Goal: Task Accomplishment & Management: Manage account settings

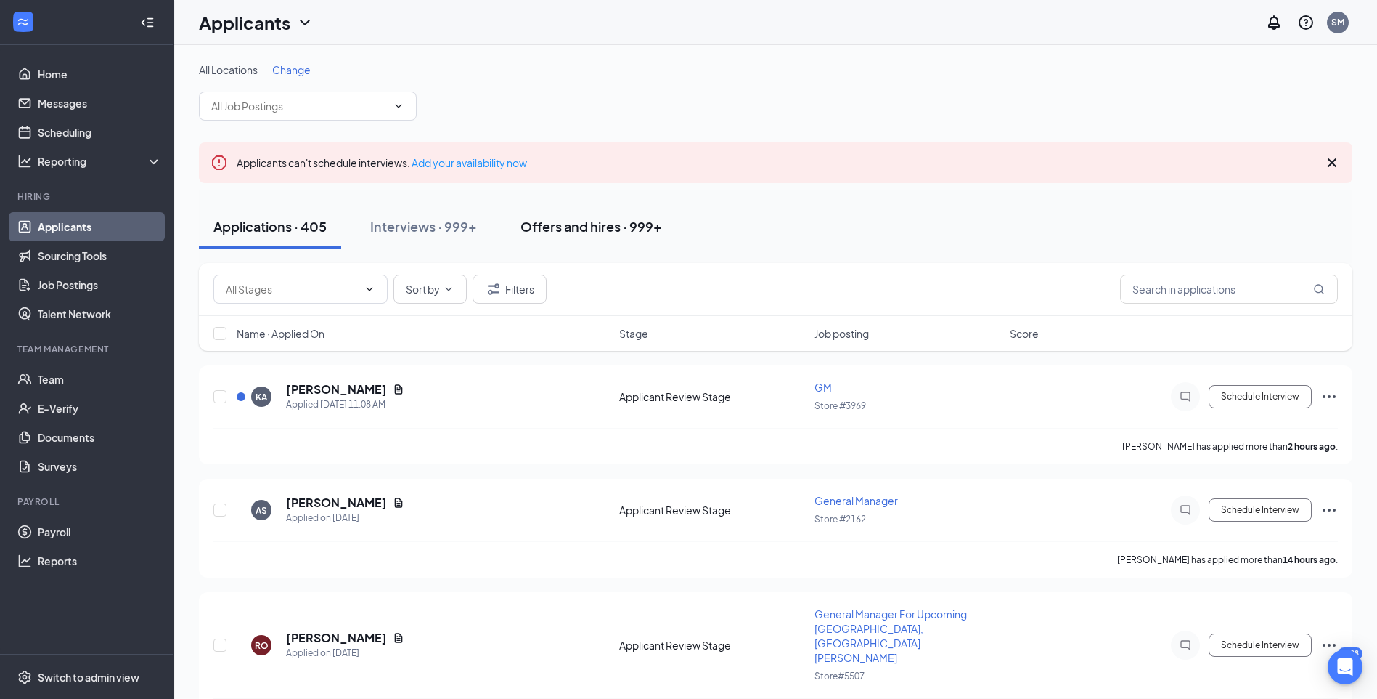
click at [598, 242] on button "Offers and hires · 999+" at bounding box center [591, 227] width 171 height 44
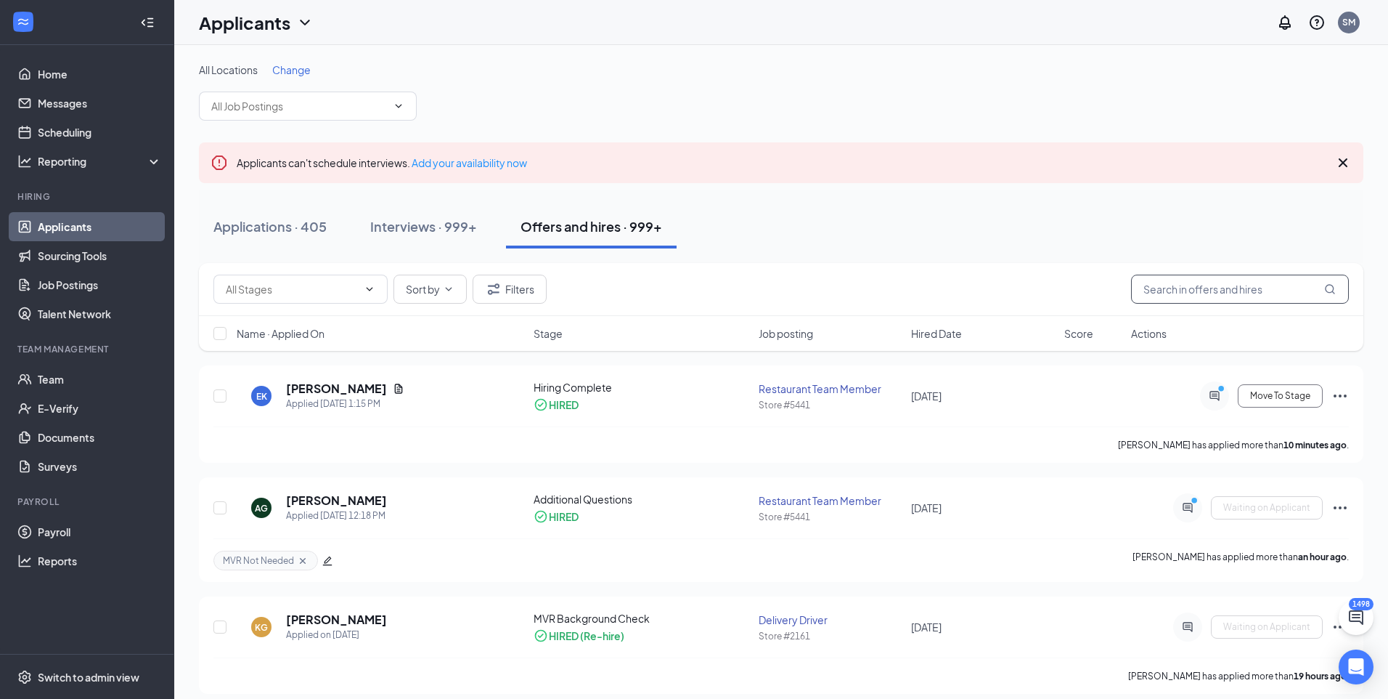
click at [1265, 293] on input "text" at bounding box center [1240, 288] width 218 height 29
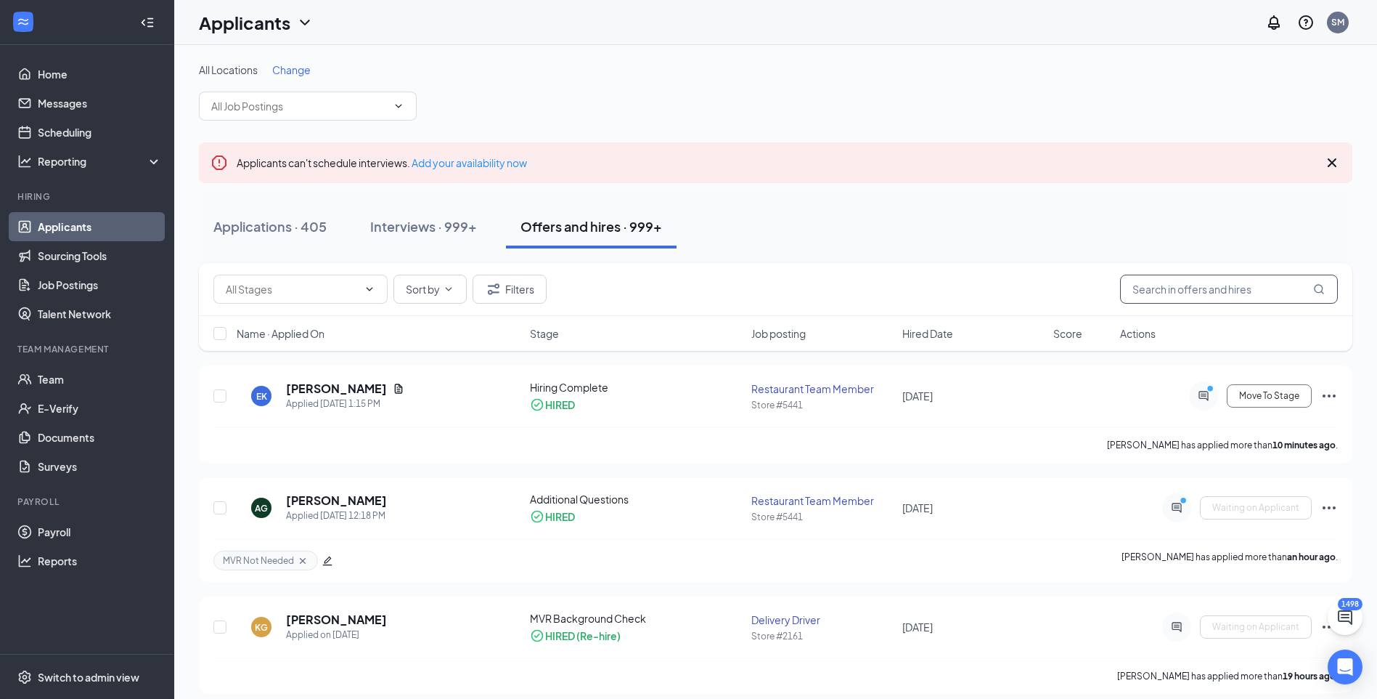
type input "e"
click at [1285, 397] on span "Move To Stage" at bounding box center [1269, 396] width 60 height 10
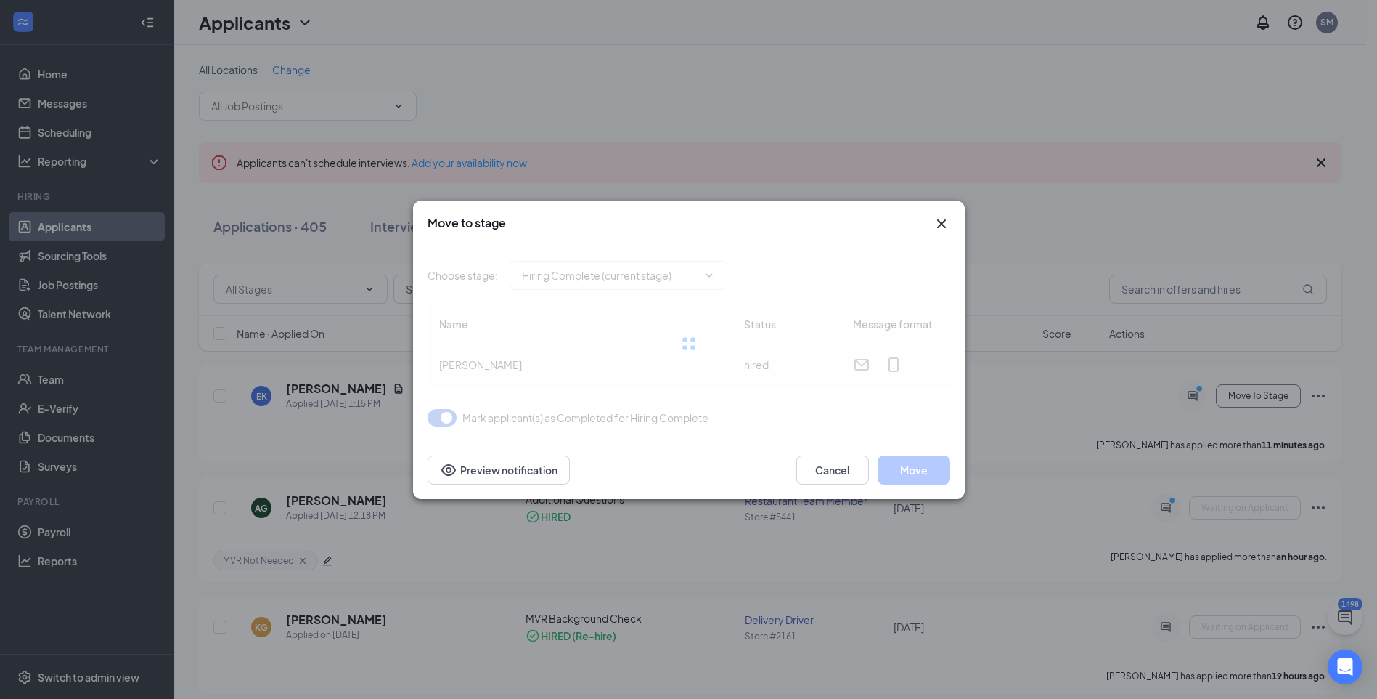
type input "Additional Questions (final stage)"
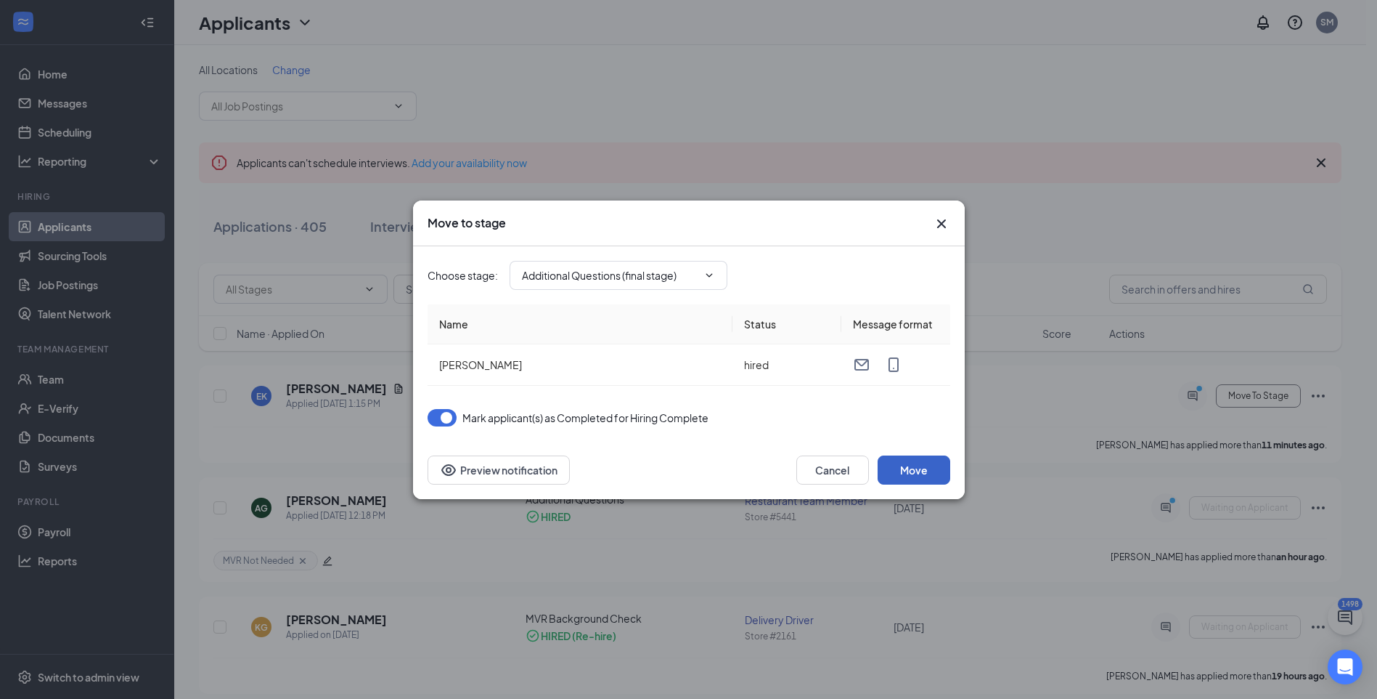
click at [926, 468] on button "Move" at bounding box center [914, 469] width 73 height 29
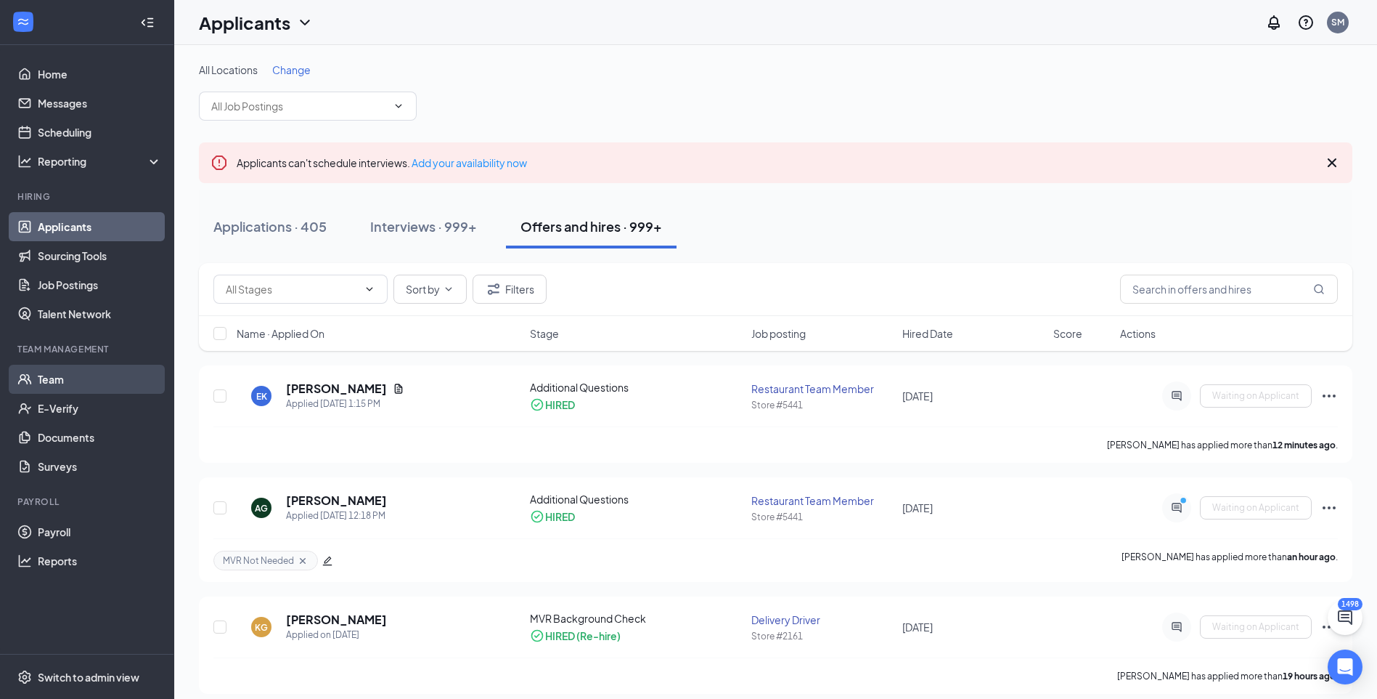
click at [65, 381] on link "Team" at bounding box center [100, 379] width 124 height 29
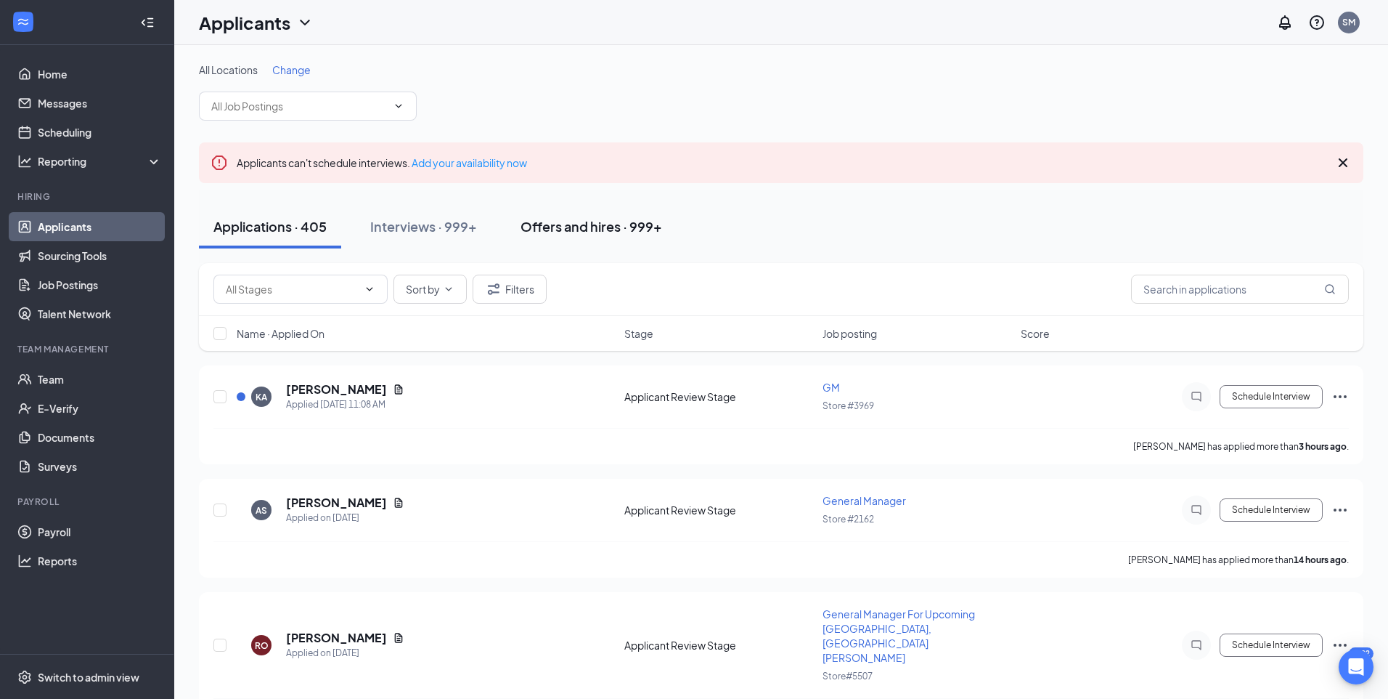
click at [564, 232] on div "Offers and hires · 999+" at bounding box center [592, 226] width 142 height 18
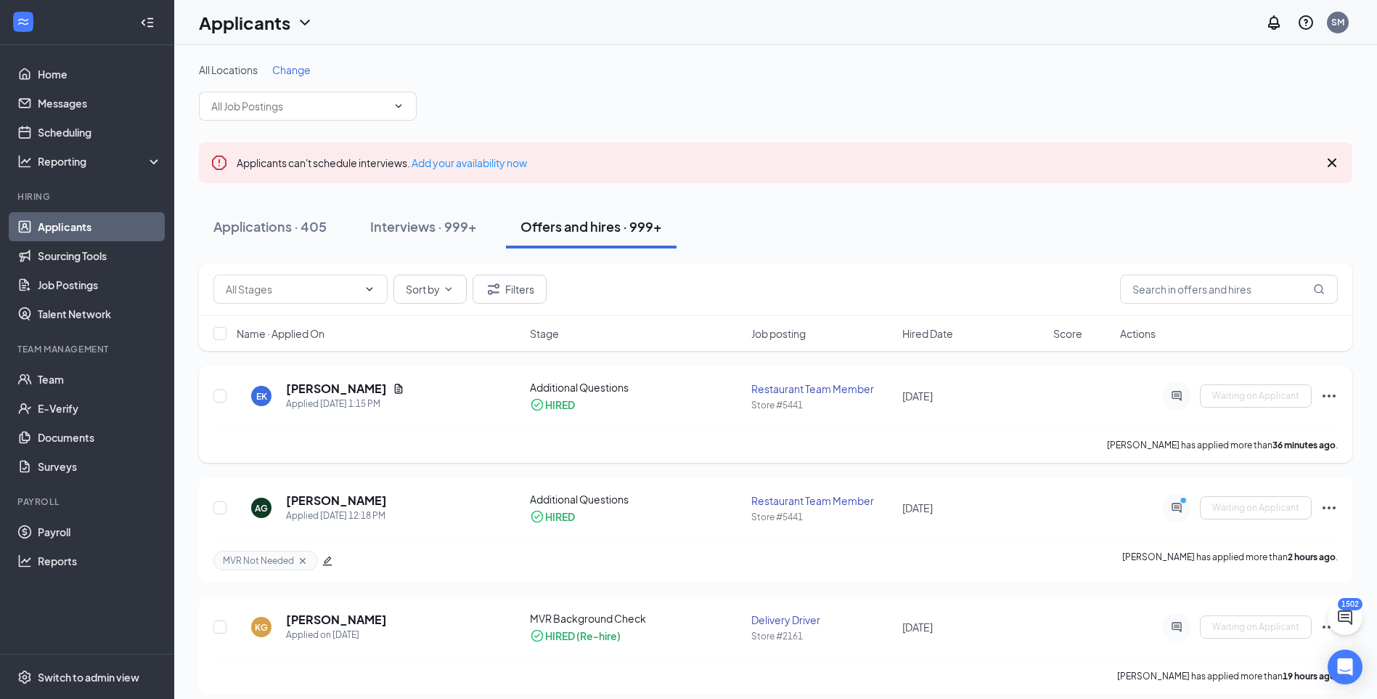
click at [372, 381] on h5 "[PERSON_NAME]" at bounding box center [336, 388] width 101 height 16
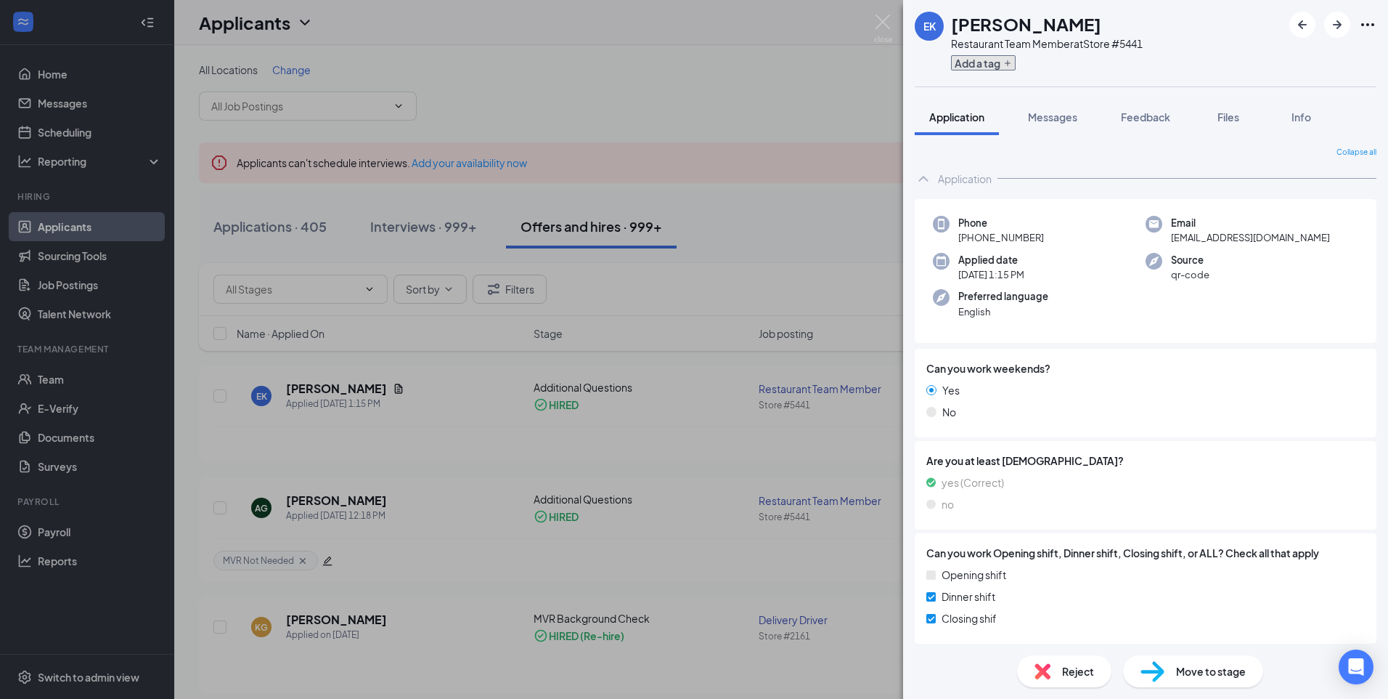
click at [975, 59] on button "Add a tag" at bounding box center [983, 62] width 65 height 15
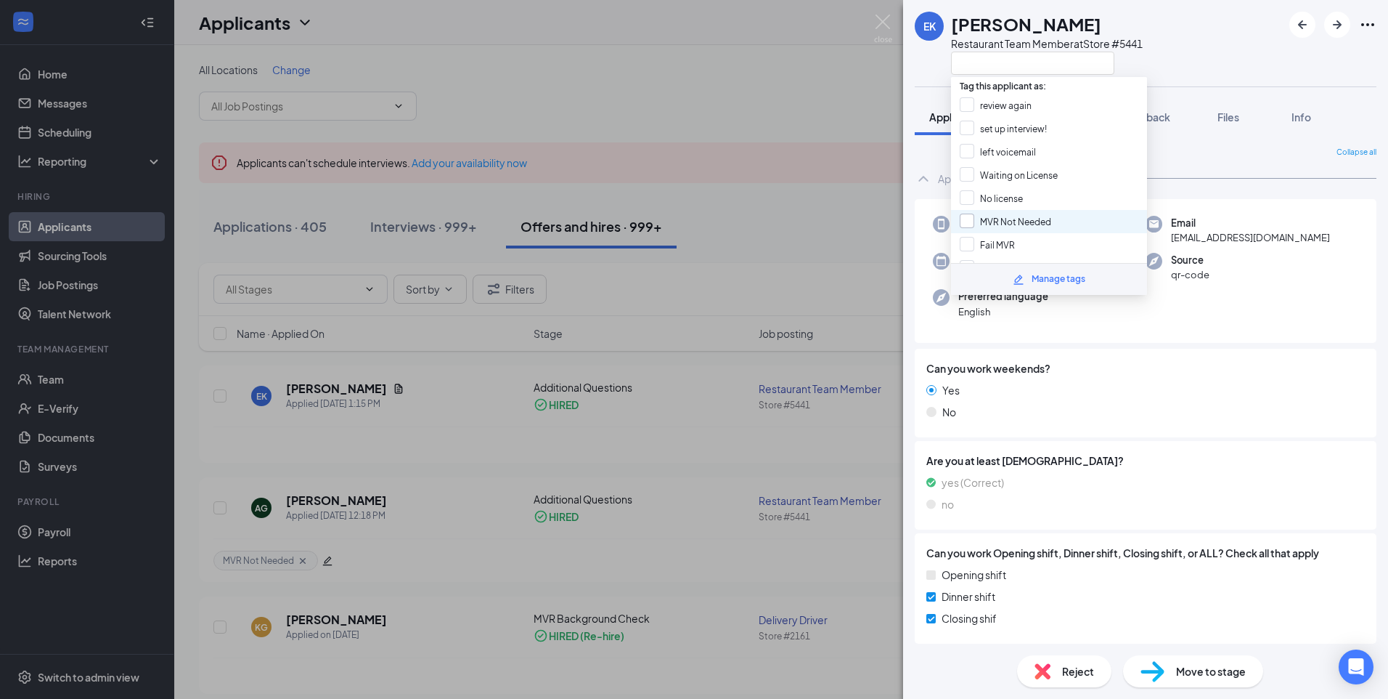
click at [1003, 221] on input "MVR Not Needed" at bounding box center [1005, 221] width 91 height 16
checkbox input "true"
click at [611, 372] on div "EK Emmanuel Korankye Restaurant Team Member at Store #5441 Application Messages…" at bounding box center [694, 349] width 1388 height 699
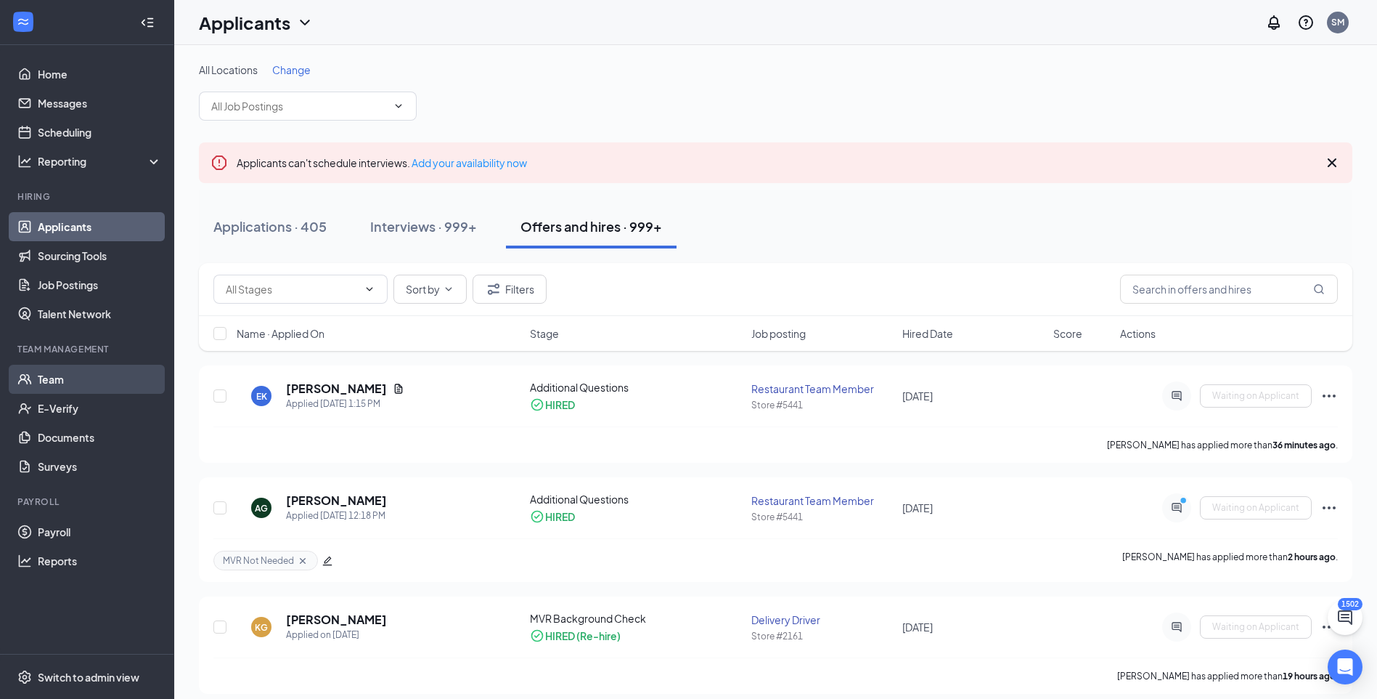
click at [95, 382] on link "Team" at bounding box center [100, 379] width 124 height 29
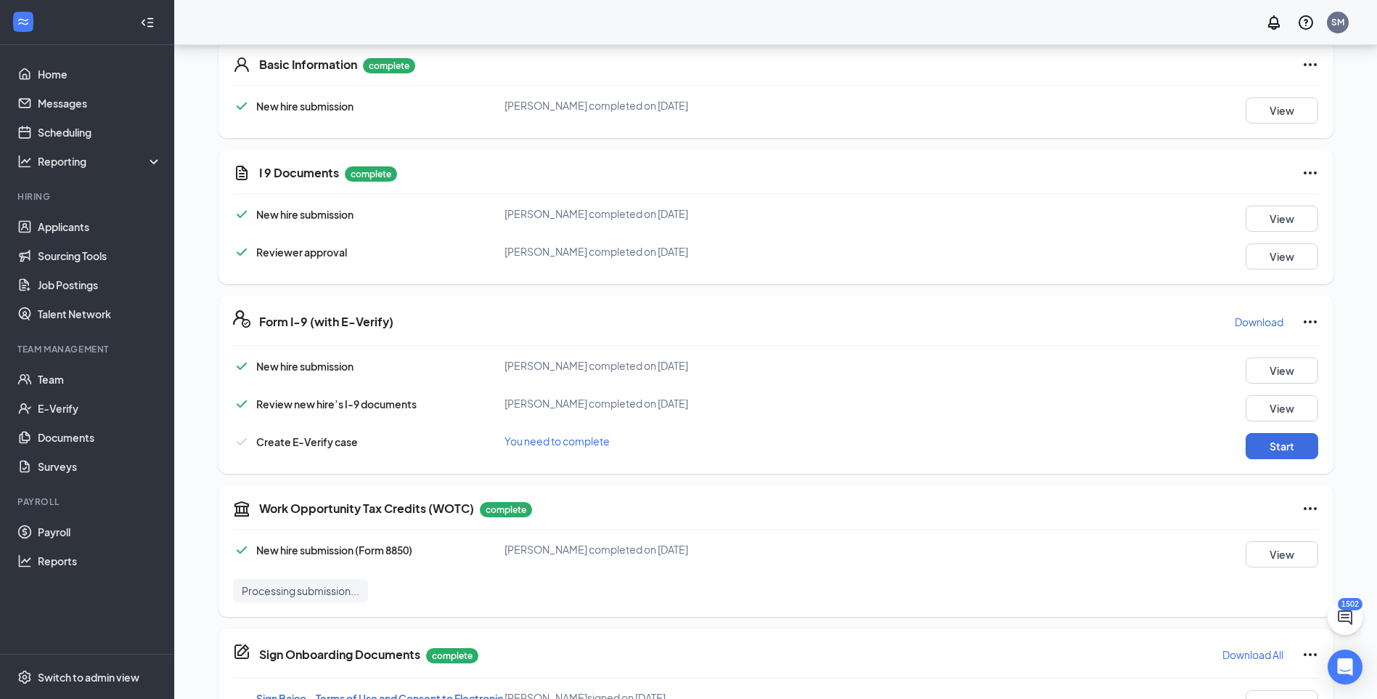
scroll to position [303, 0]
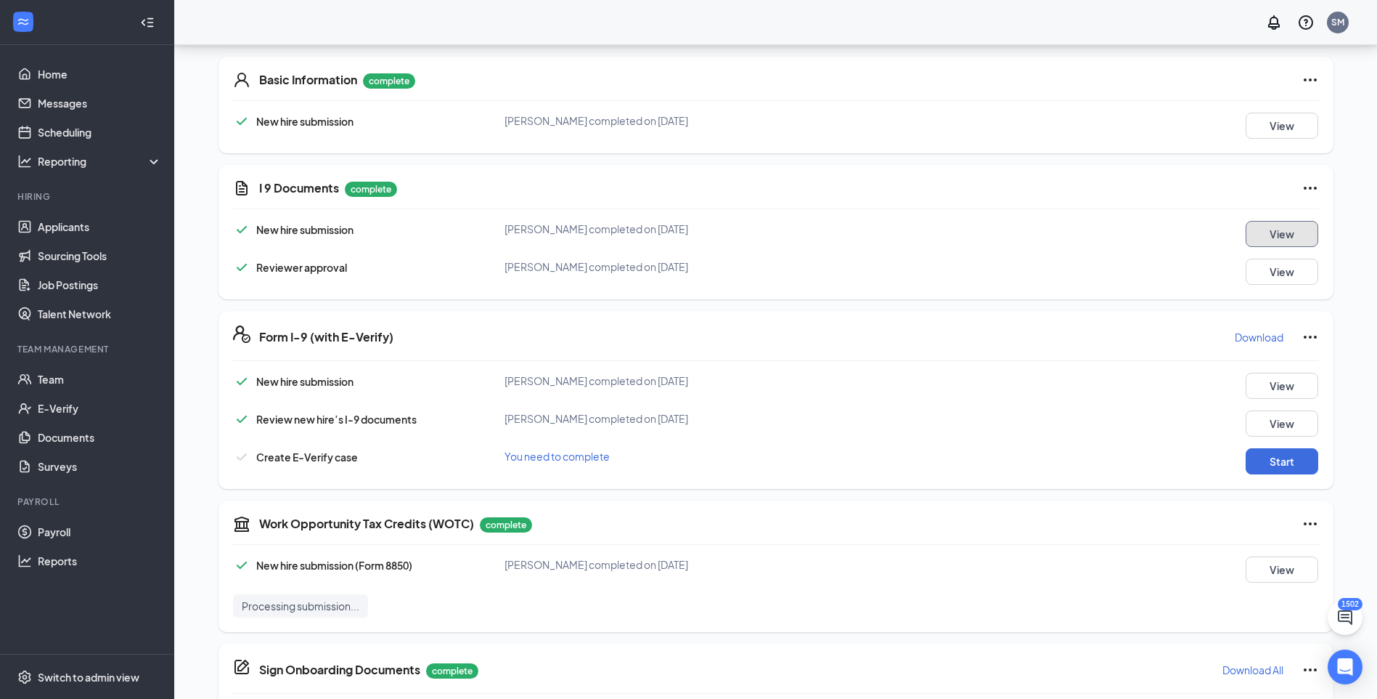
click at [1273, 232] on button "View" at bounding box center [1282, 234] width 73 height 26
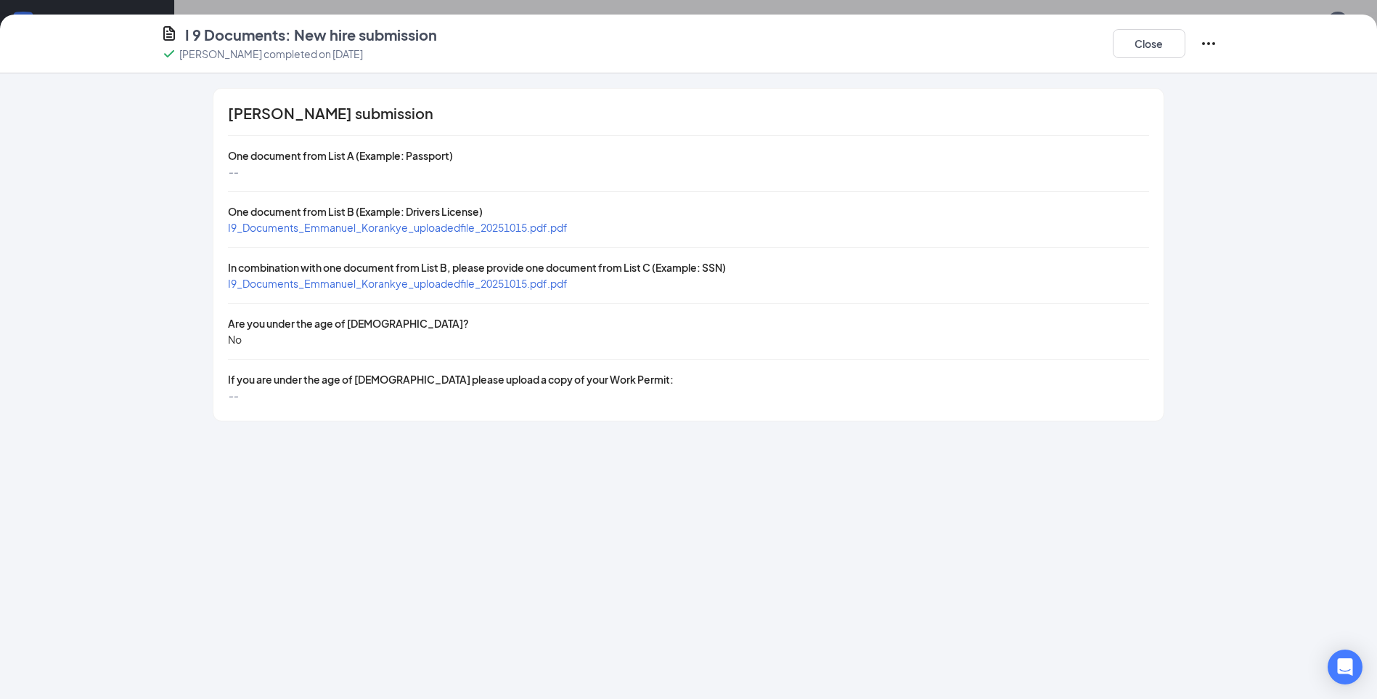
click at [508, 233] on span "I9_Documents_Emmanuel_Korankye_uploadedfile_20251015.pdf.pdf" at bounding box center [398, 227] width 340 height 13
click at [419, 282] on span "I9_Documents_Emmanuel_Korankye_uploadedfile_20251015.pdf.pdf" at bounding box center [398, 283] width 340 height 13
click at [1161, 46] on button "Close" at bounding box center [1149, 43] width 73 height 29
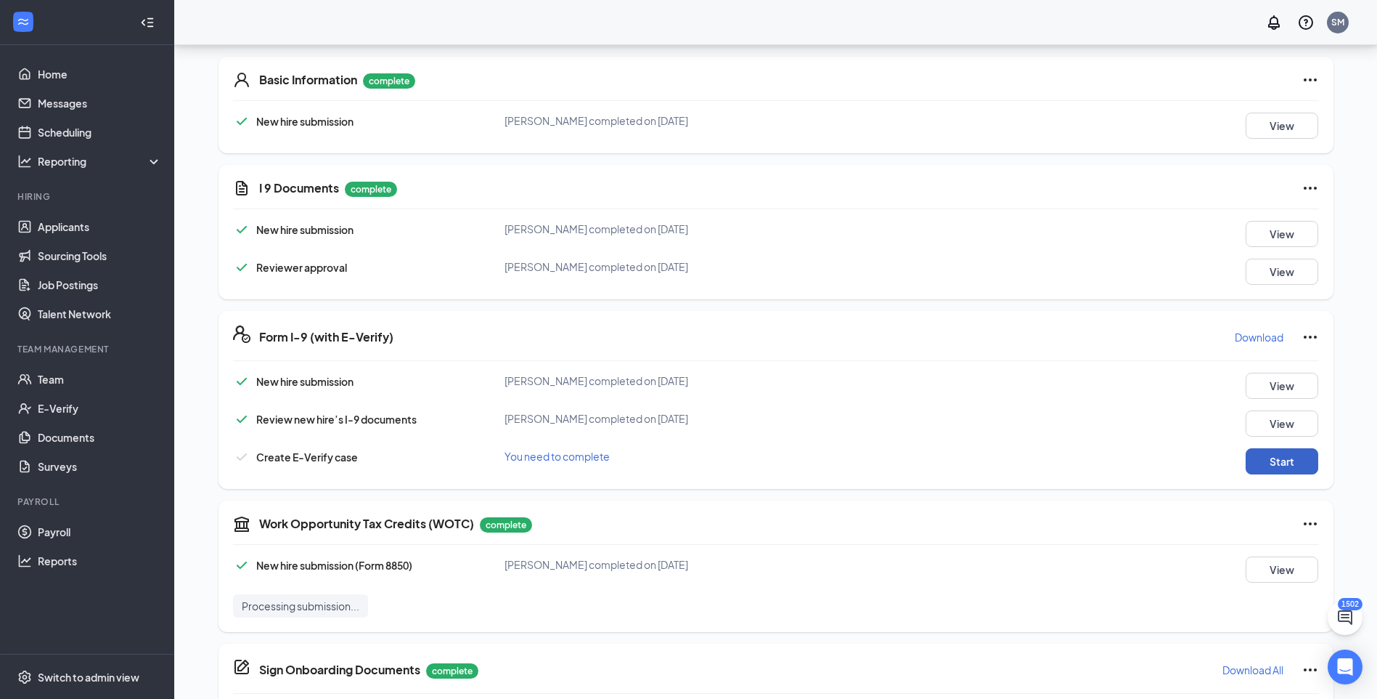
click at [1261, 471] on button "Start" at bounding box center [1282, 461] width 73 height 26
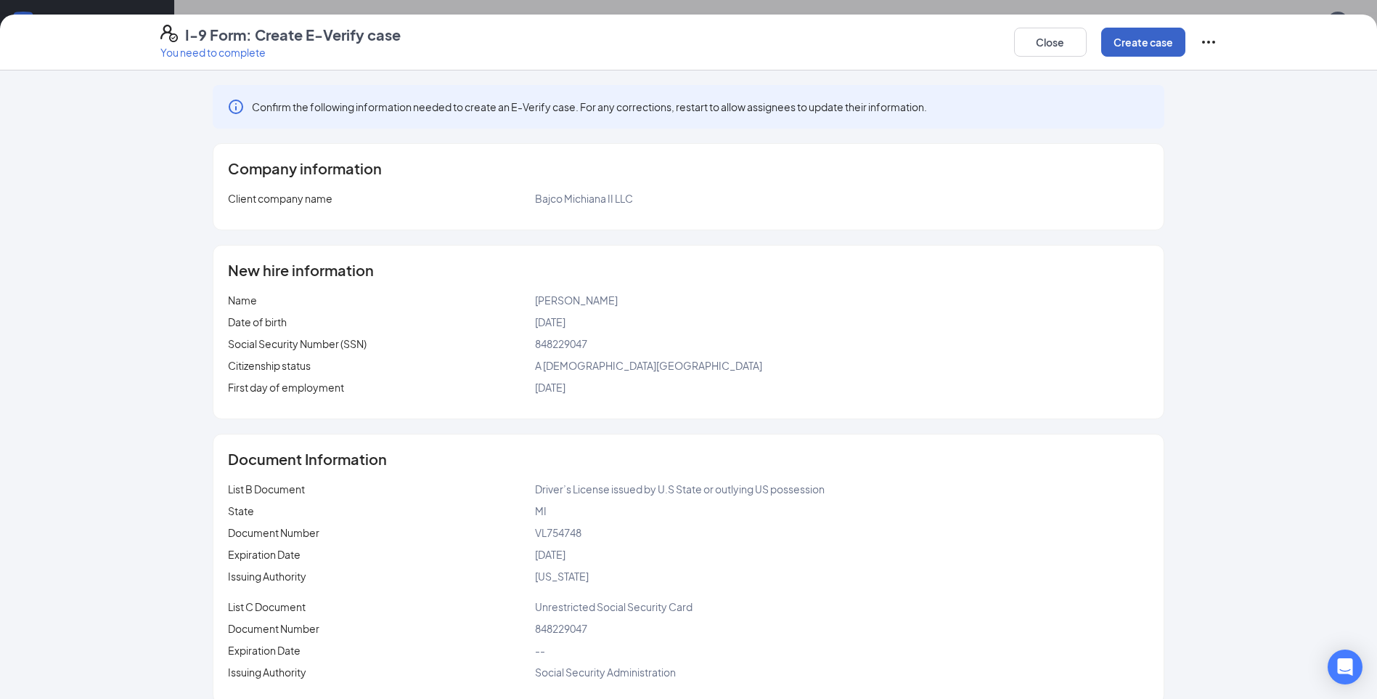
click at [1159, 49] on button "Create case" at bounding box center [1143, 42] width 84 height 29
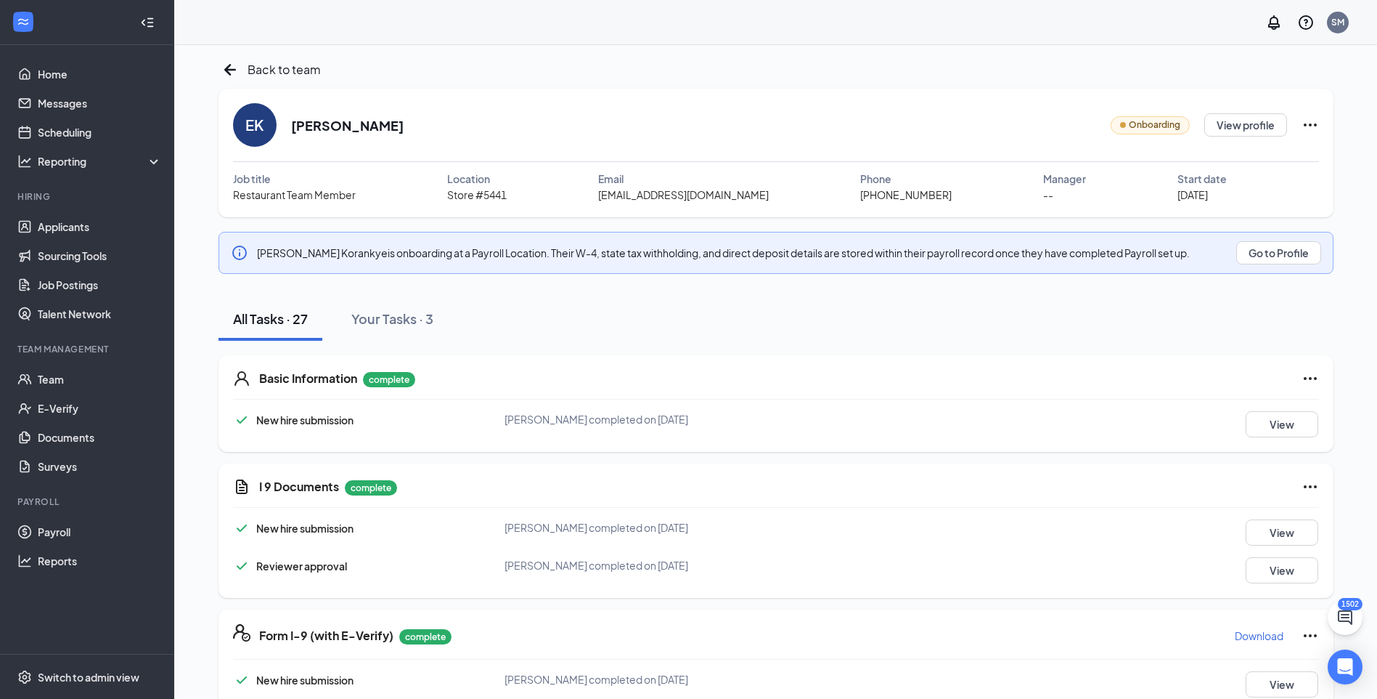
scroll to position [0, 0]
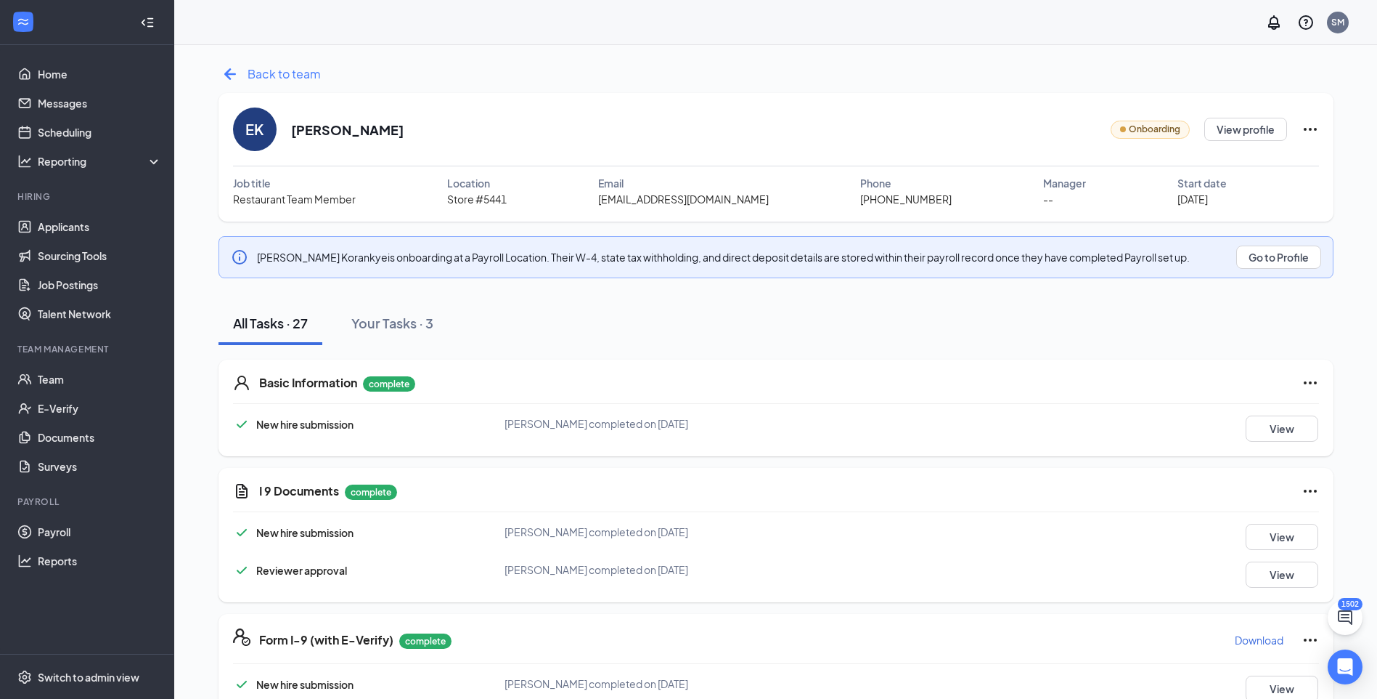
click at [266, 76] on span "Back to team" at bounding box center [284, 74] width 73 height 18
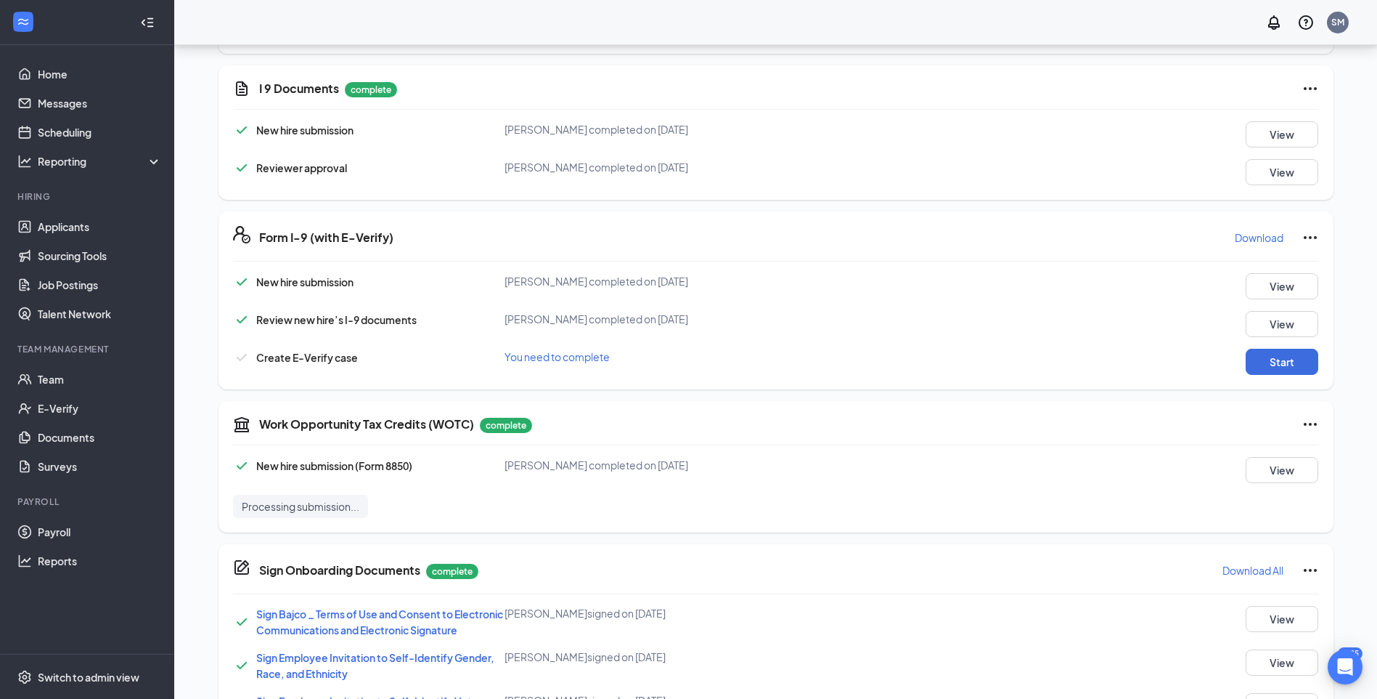
scroll to position [402, 0]
click at [1270, 140] on button "View" at bounding box center [1282, 135] width 73 height 26
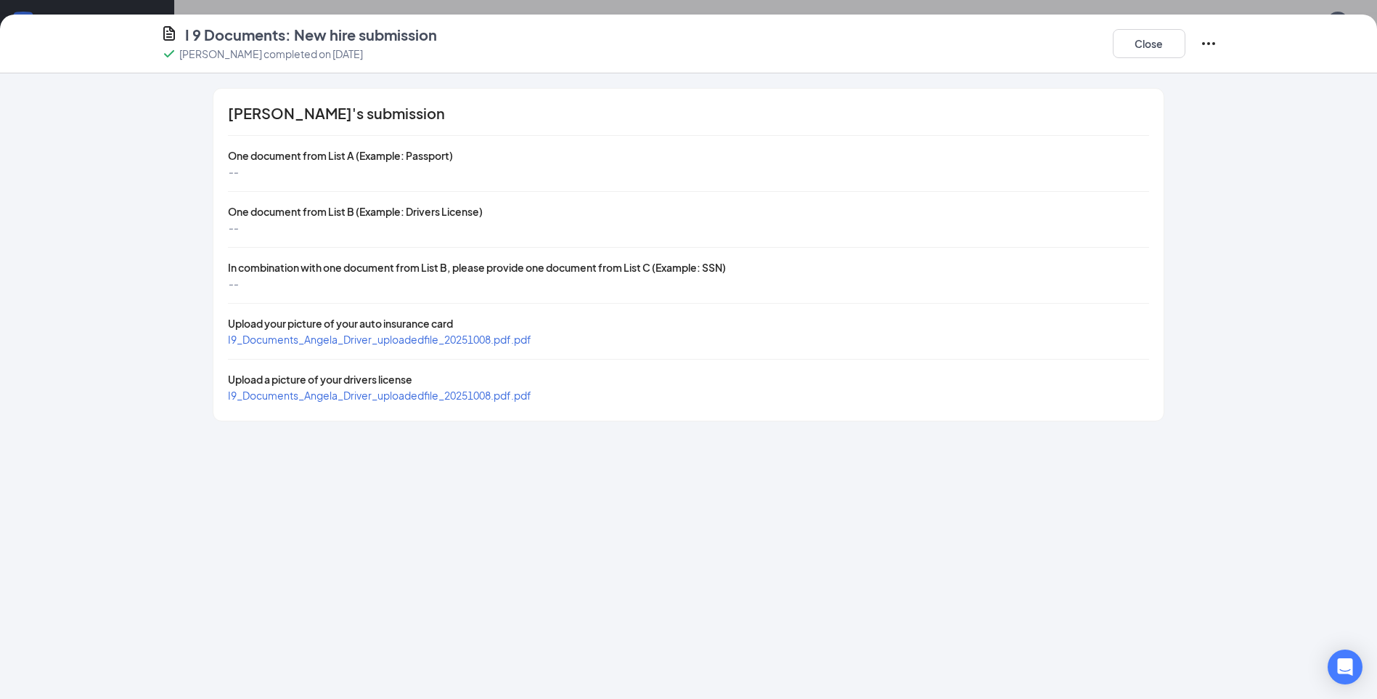
click at [401, 342] on span "I9_Documents_Angela_Driver_uploadedfile_20251008.pdf.pdf" at bounding box center [380, 339] width 304 height 13
click at [301, 396] on span "I9_Documents_Angela_Driver_uploadedfile_20251008.pdf.pdf" at bounding box center [380, 394] width 304 height 13
click at [1169, 36] on button "Close" at bounding box center [1149, 43] width 73 height 29
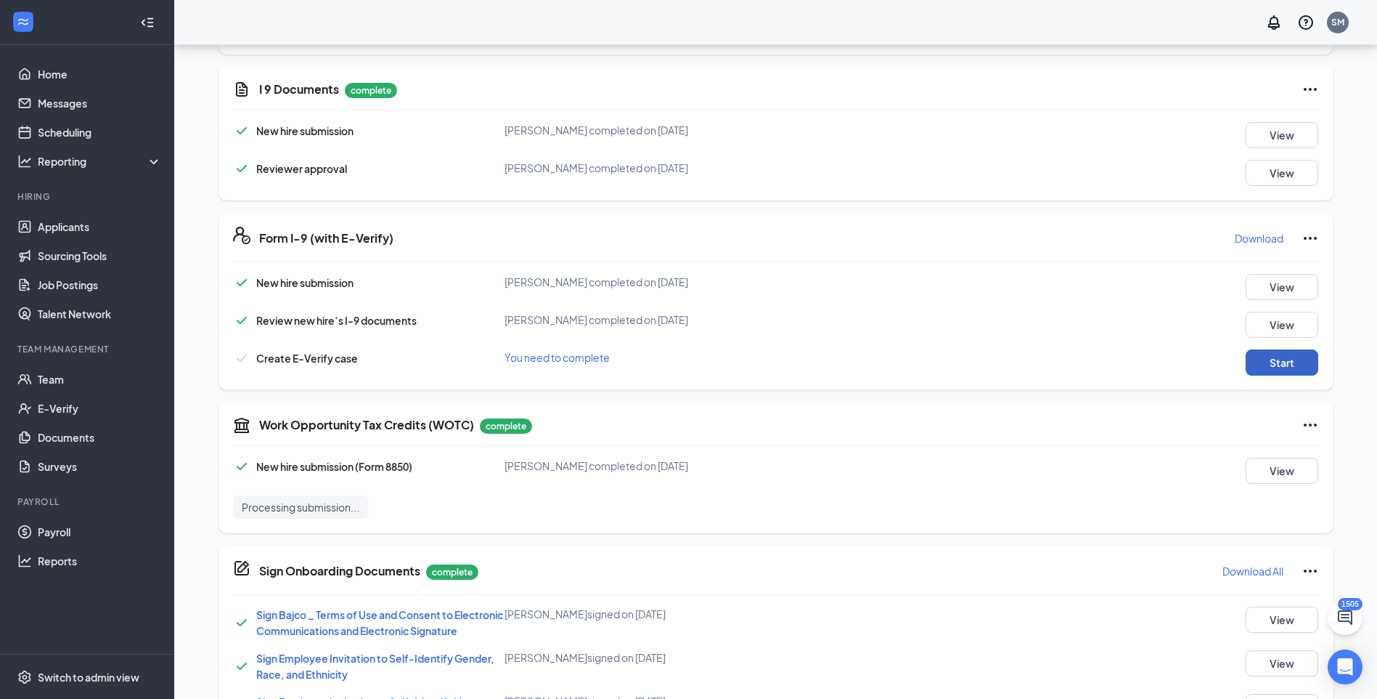
click at [1285, 370] on button "Start" at bounding box center [1282, 362] width 73 height 26
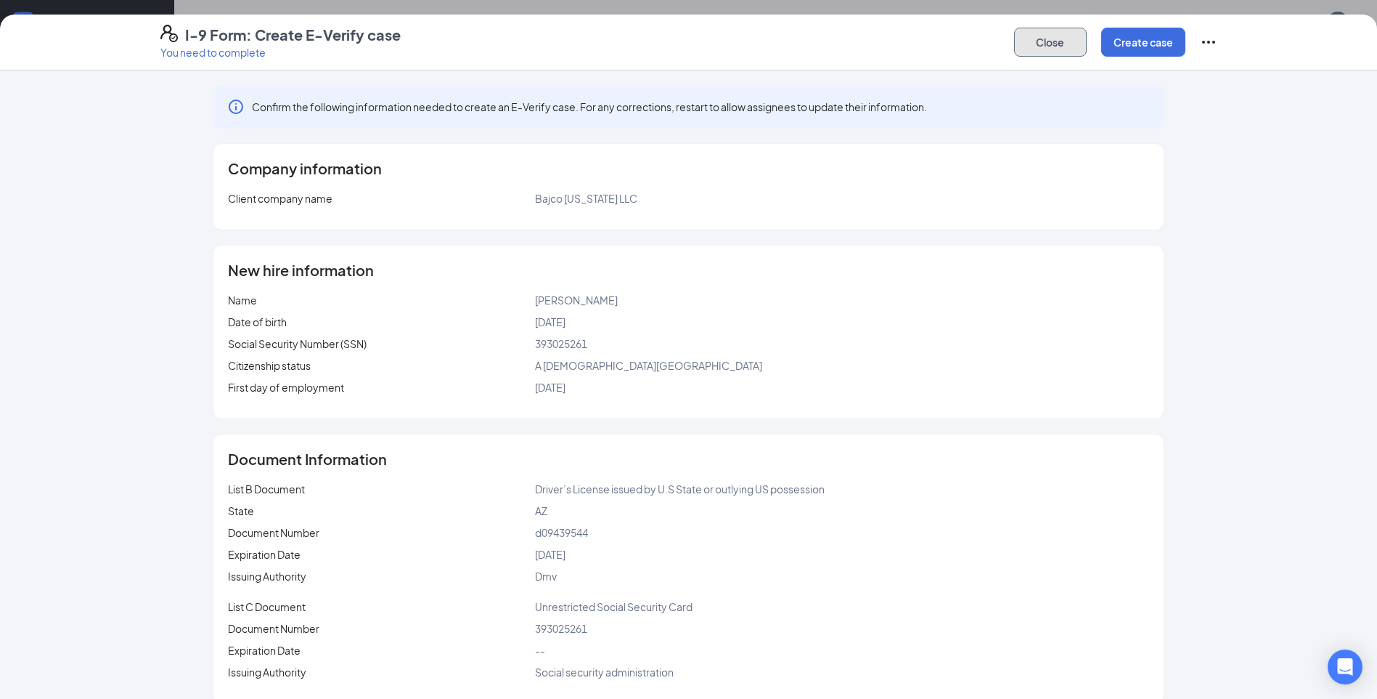
click at [1051, 38] on button "Close" at bounding box center [1050, 42] width 73 height 29
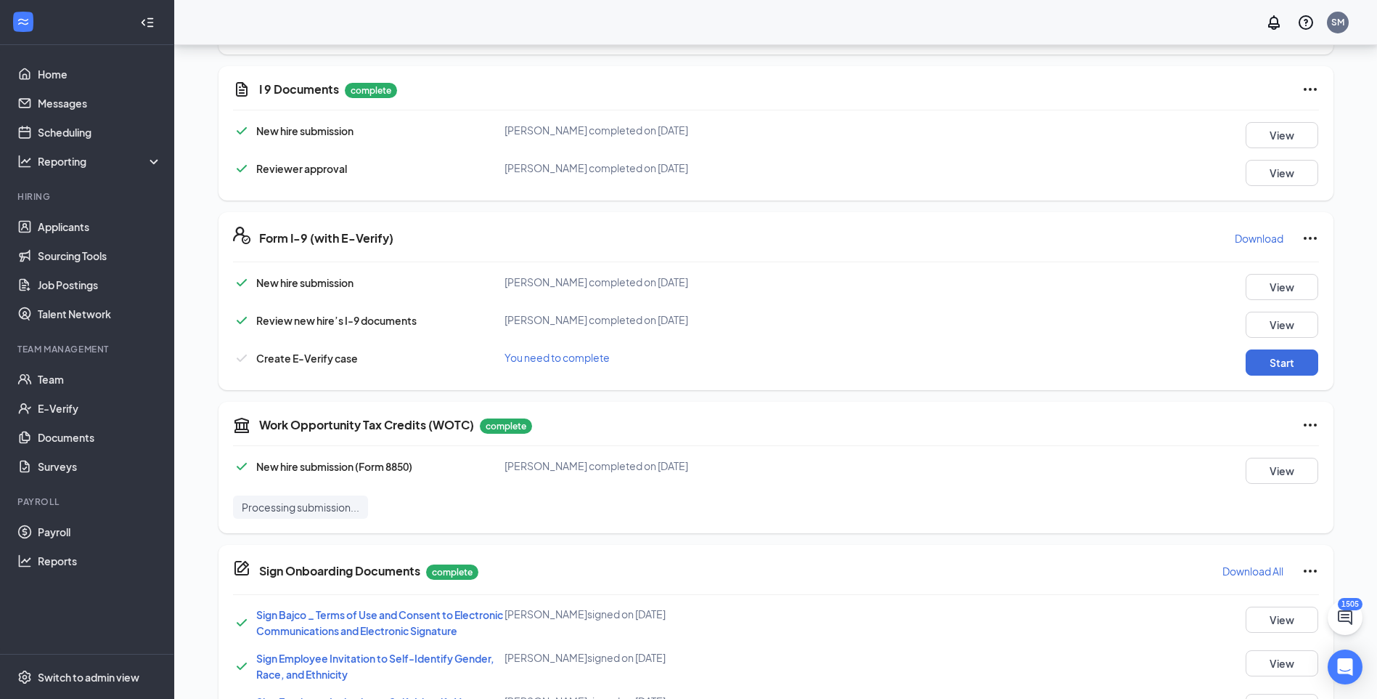
click at [1308, 88] on icon "Ellipses" at bounding box center [1310, 89] width 17 height 17
click at [1325, 119] on span "Restart" at bounding box center [1339, 119] width 35 height 15
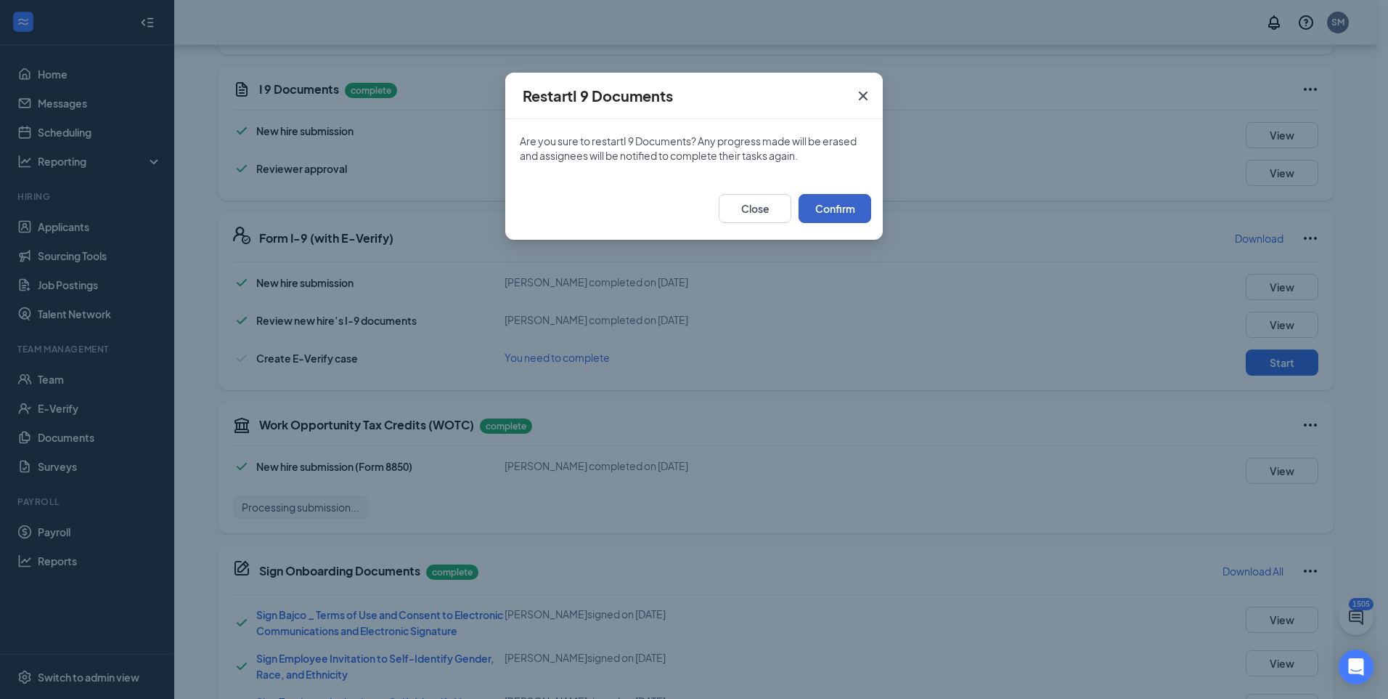
click at [864, 206] on button "Confirm" at bounding box center [835, 208] width 73 height 29
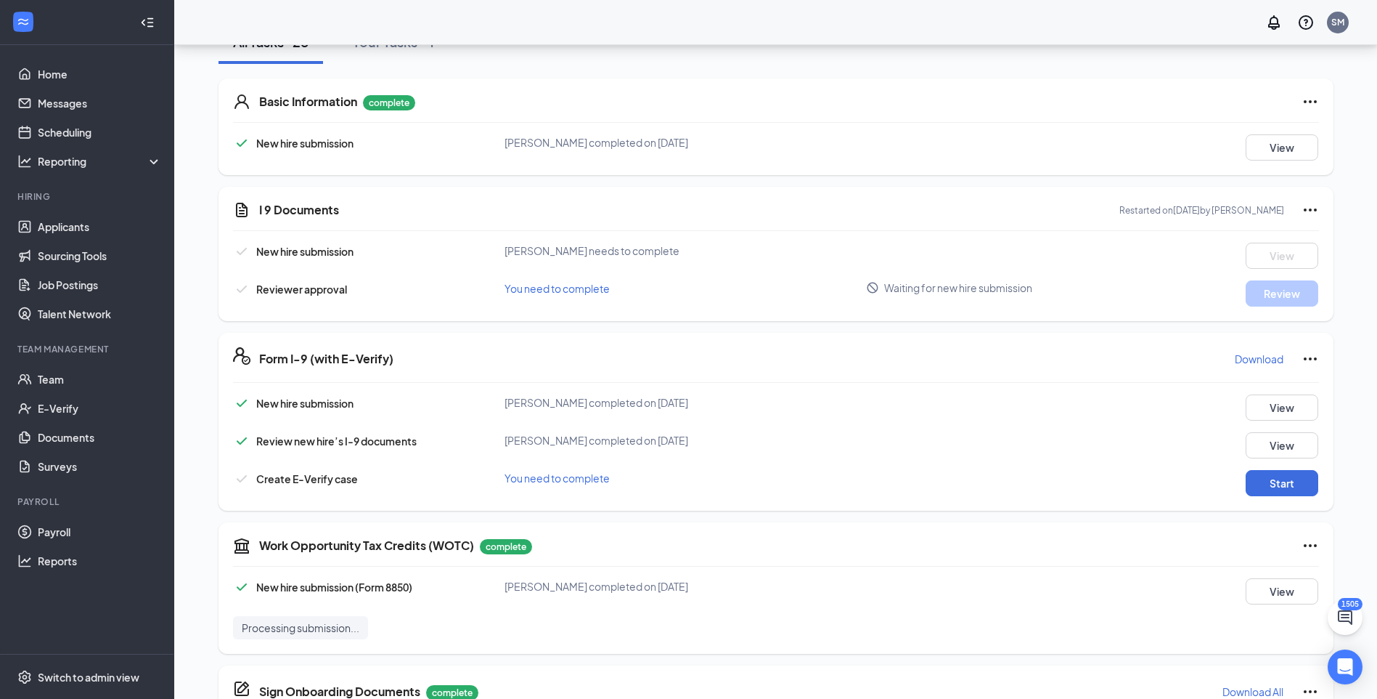
scroll to position [290, 0]
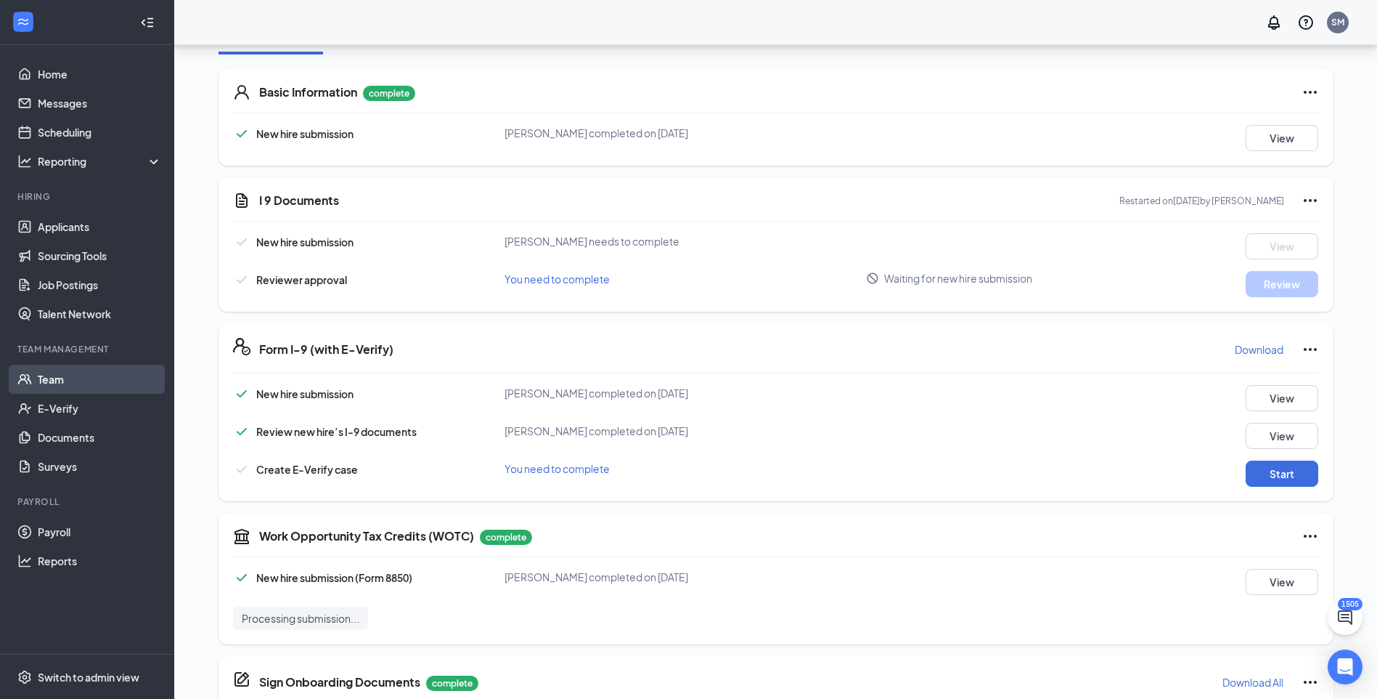
click at [91, 383] on link "Team" at bounding box center [100, 379] width 124 height 29
